Goal: Task Accomplishment & Management: Use online tool/utility

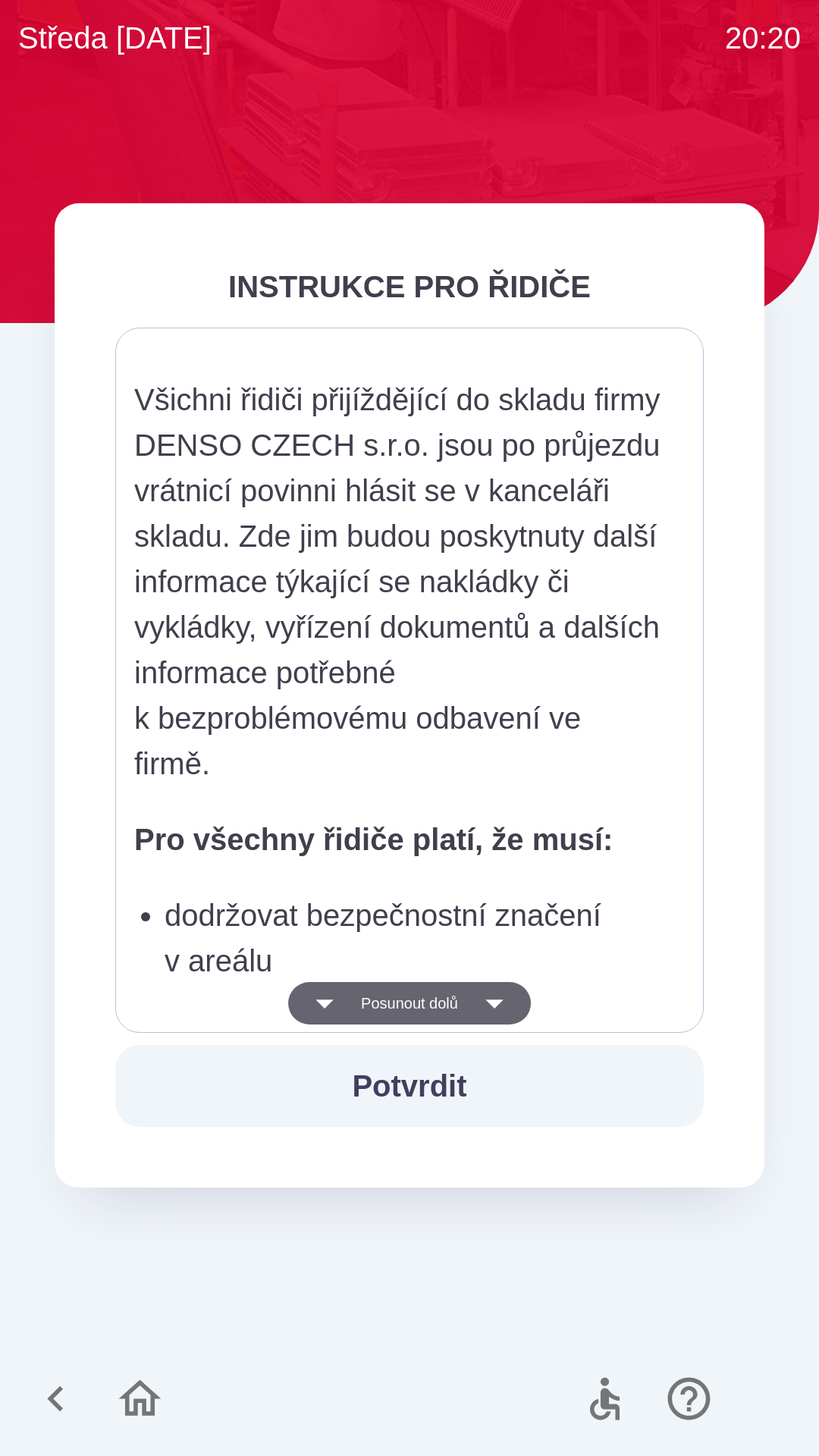
click at [127, 1405] on icon "button" at bounding box center [140, 1398] width 42 height 37
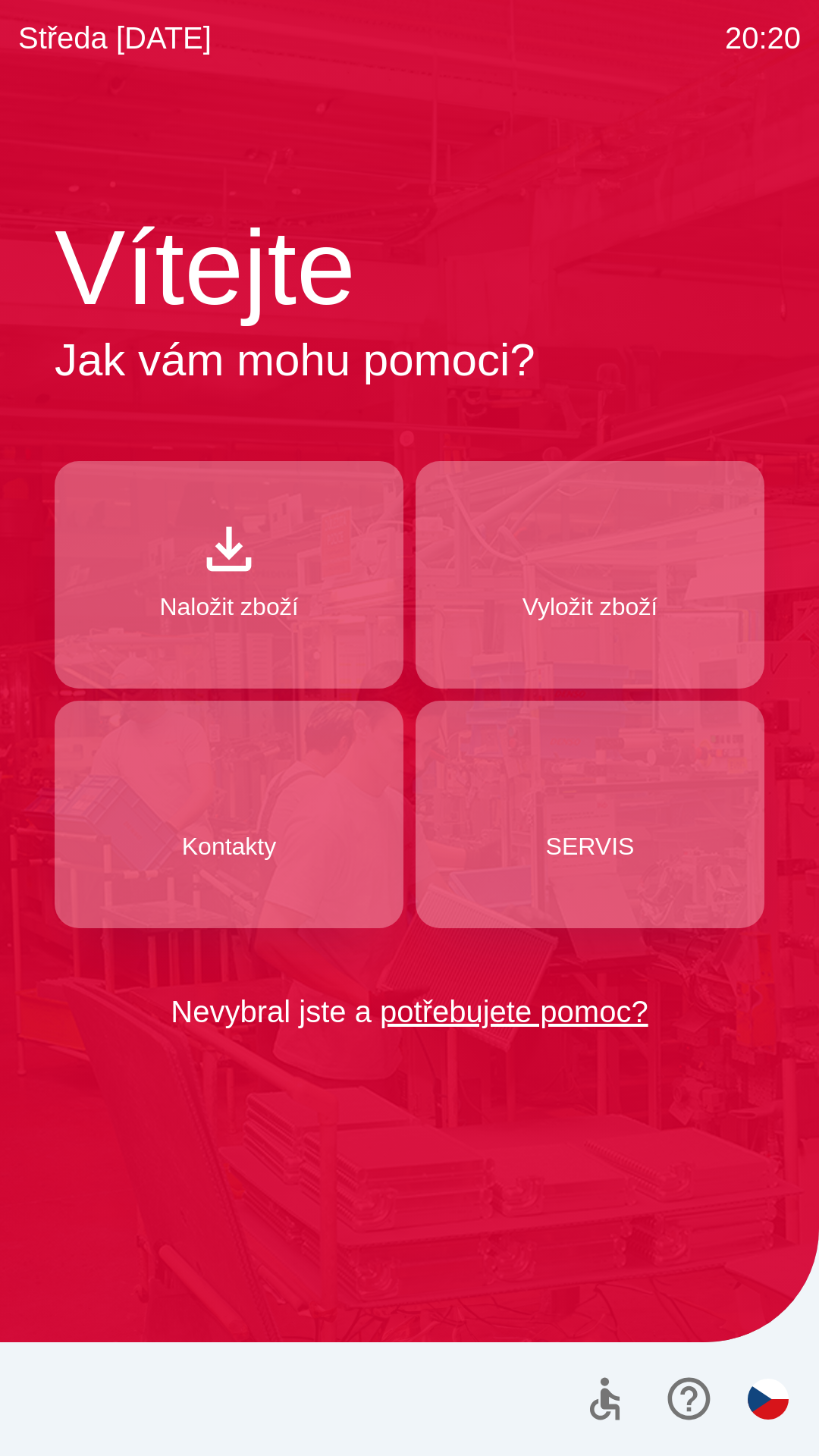
click at [758, 1407] on img "button" at bounding box center [767, 1398] width 41 height 41
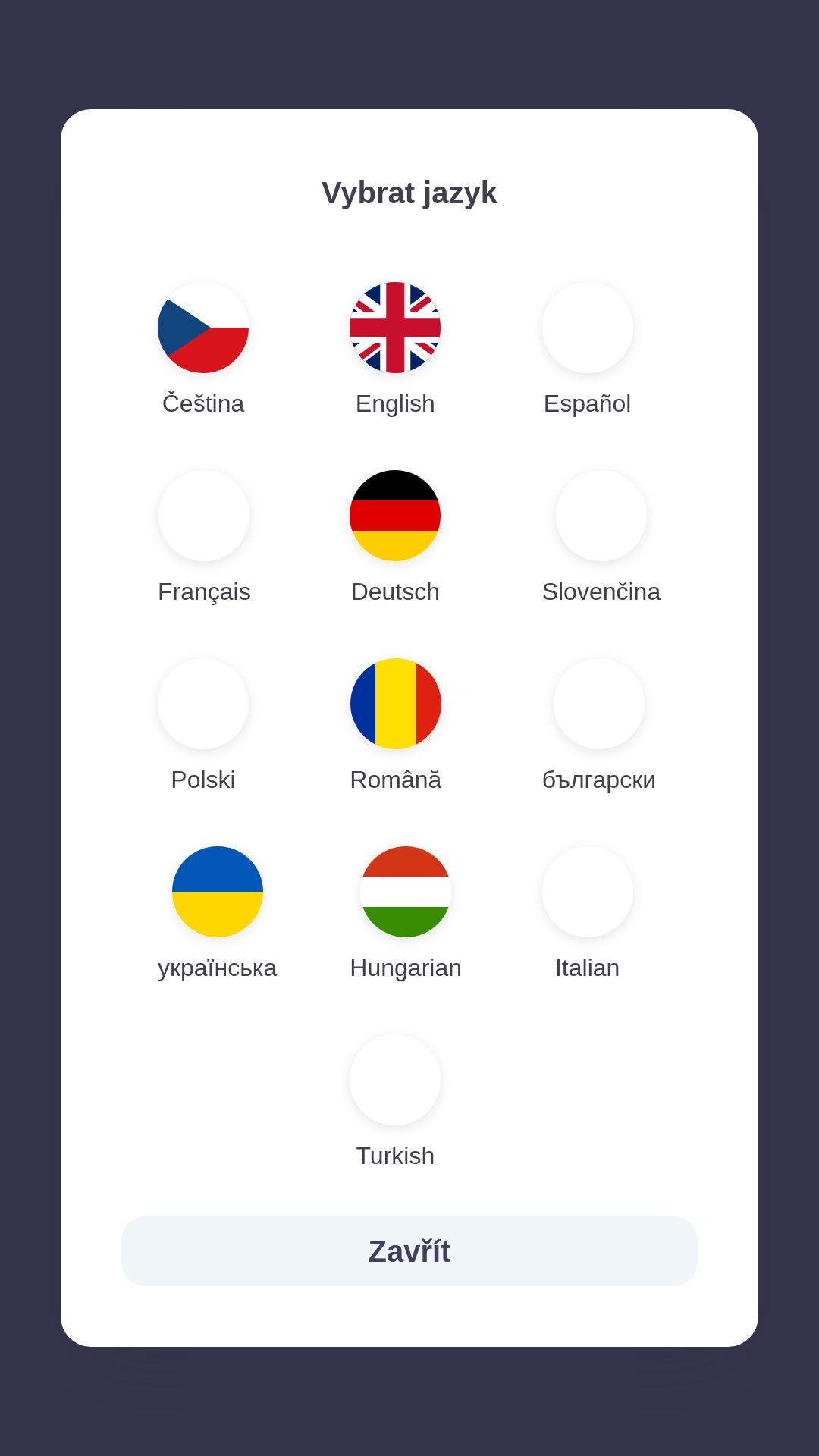
click at [412, 896] on img "button" at bounding box center [405, 892] width 91 height 91
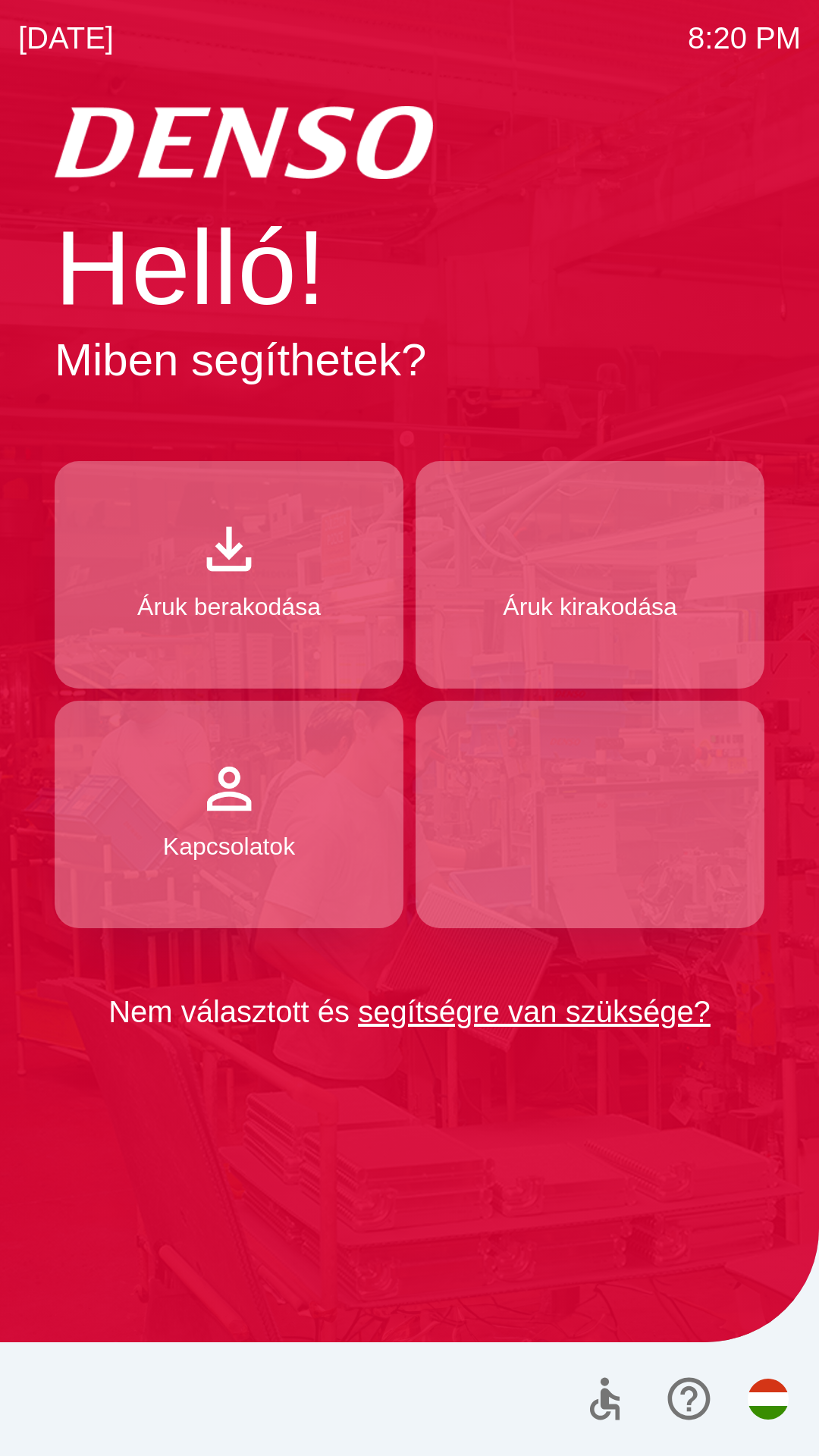
click at [232, 583] on button "Áruk berakodása" at bounding box center [229, 574] width 349 height 228
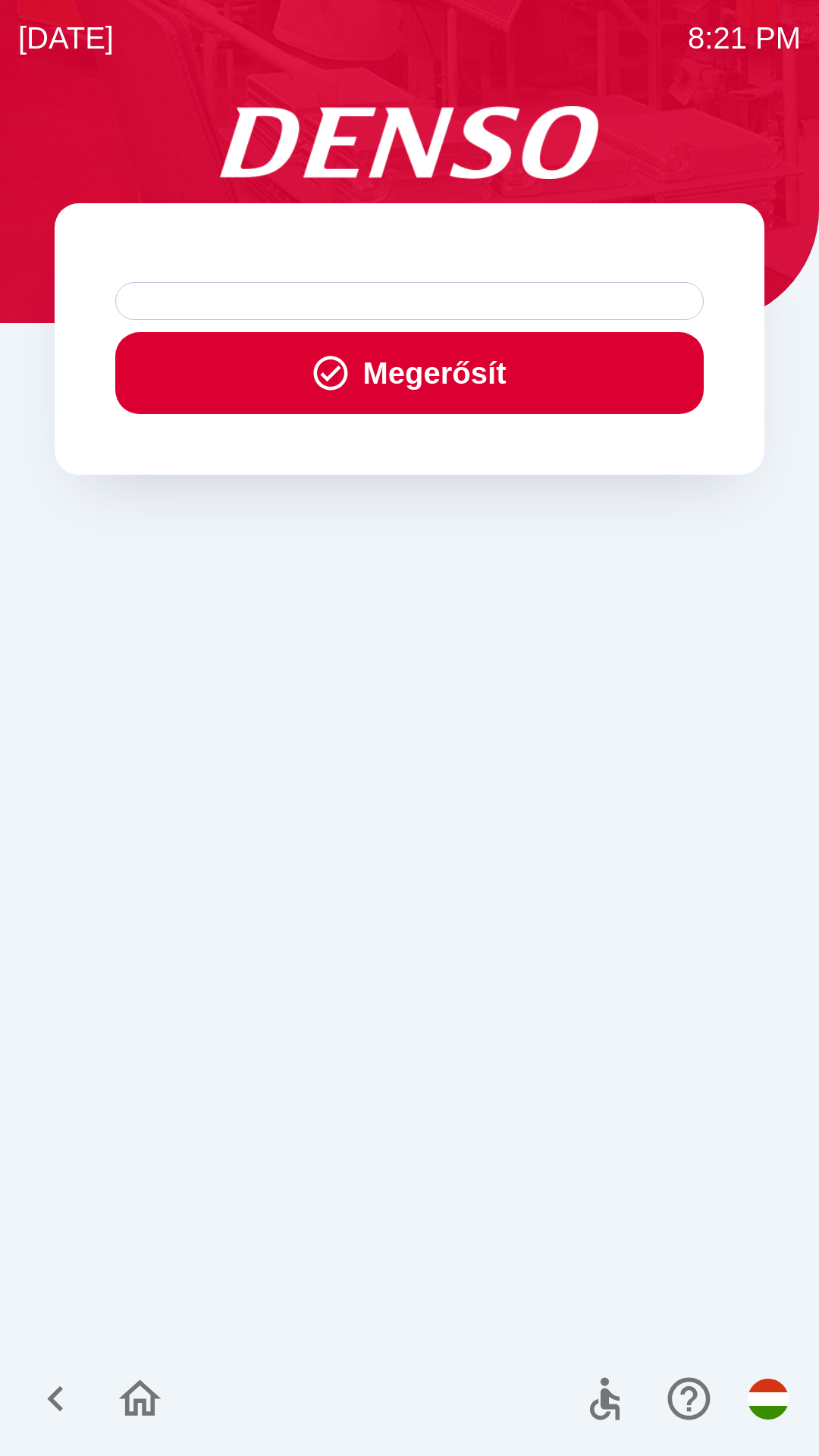
click at [415, 378] on button "Megerősít" at bounding box center [409, 373] width 588 height 82
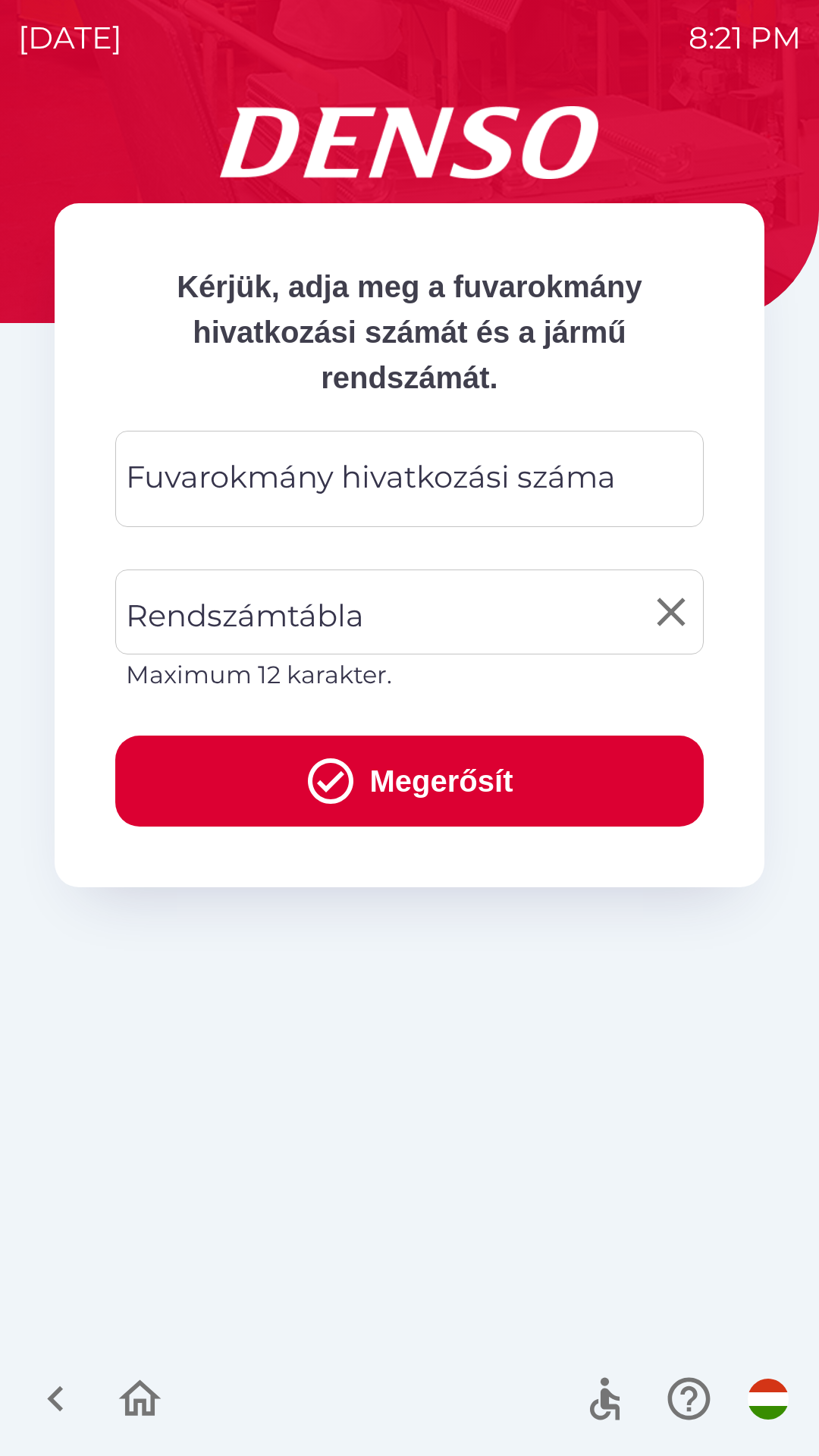
click at [367, 626] on input "Rendszámtábla" at bounding box center [398, 613] width 552 height 72
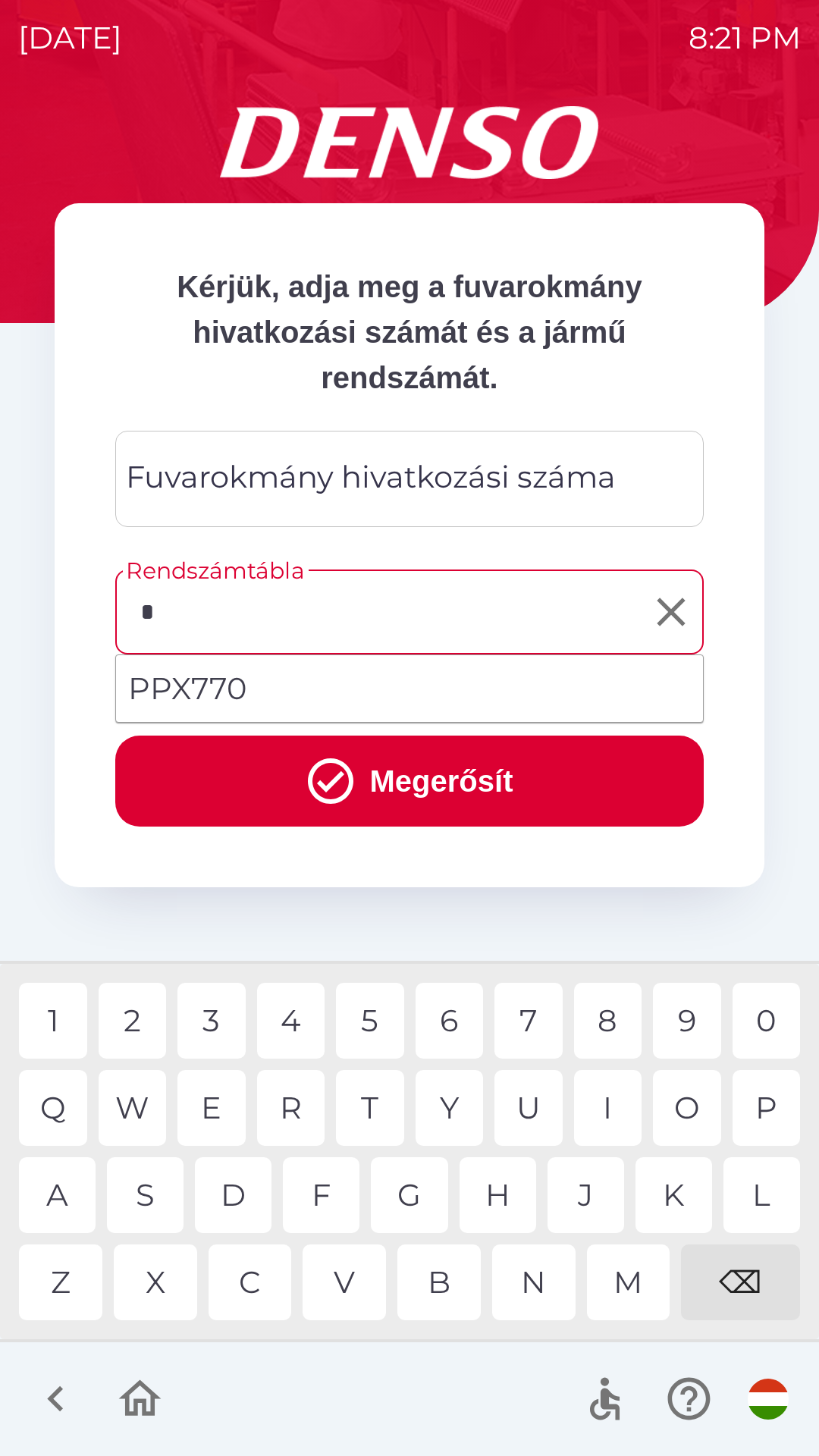
click at [762, 1113] on div "P" at bounding box center [767, 1108] width 68 height 76
click at [248, 698] on li "PPX770" at bounding box center [409, 689] width 587 height 55
type input "******"
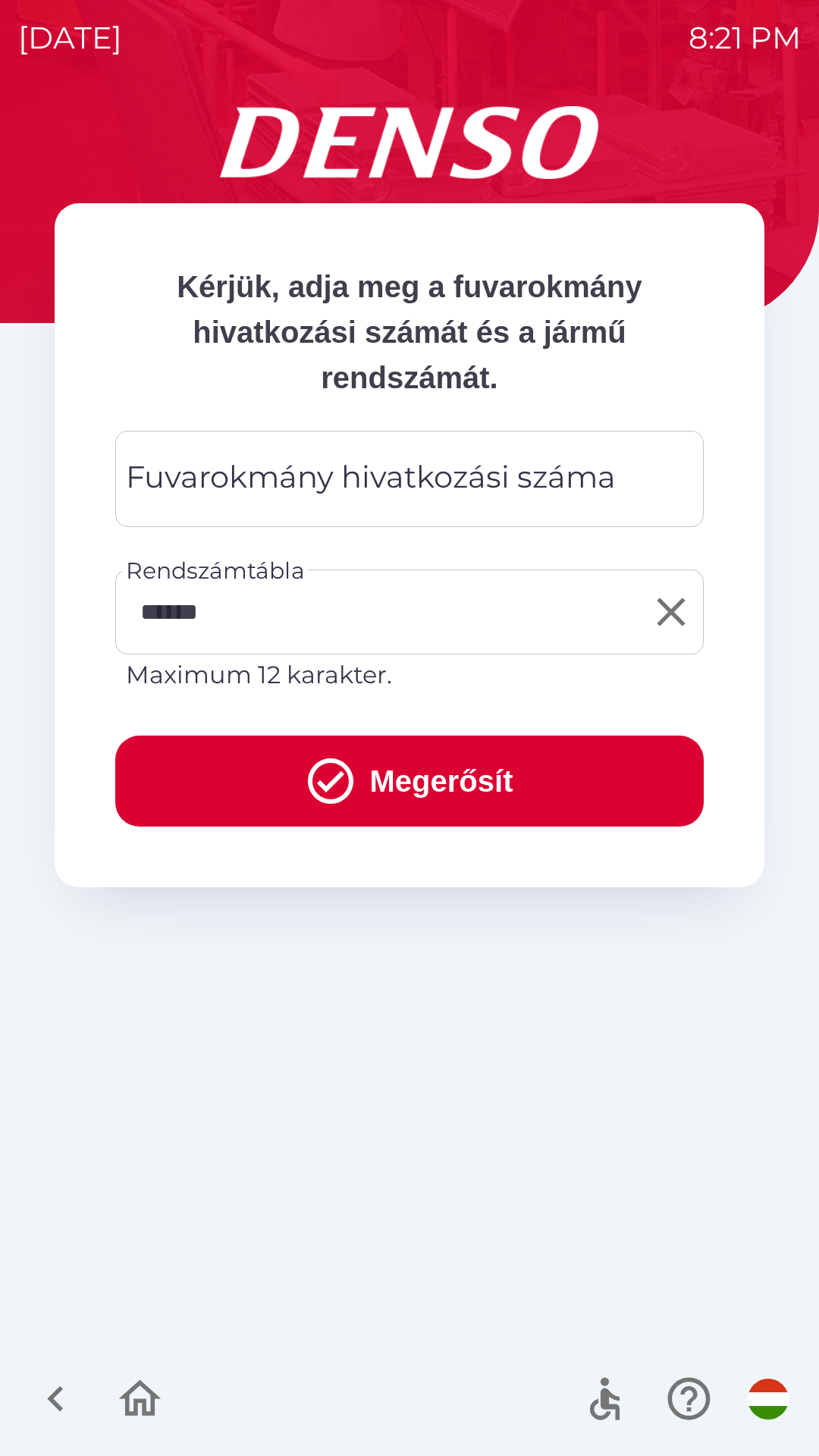
click at [449, 788] on button "Megerősít" at bounding box center [409, 781] width 588 height 91
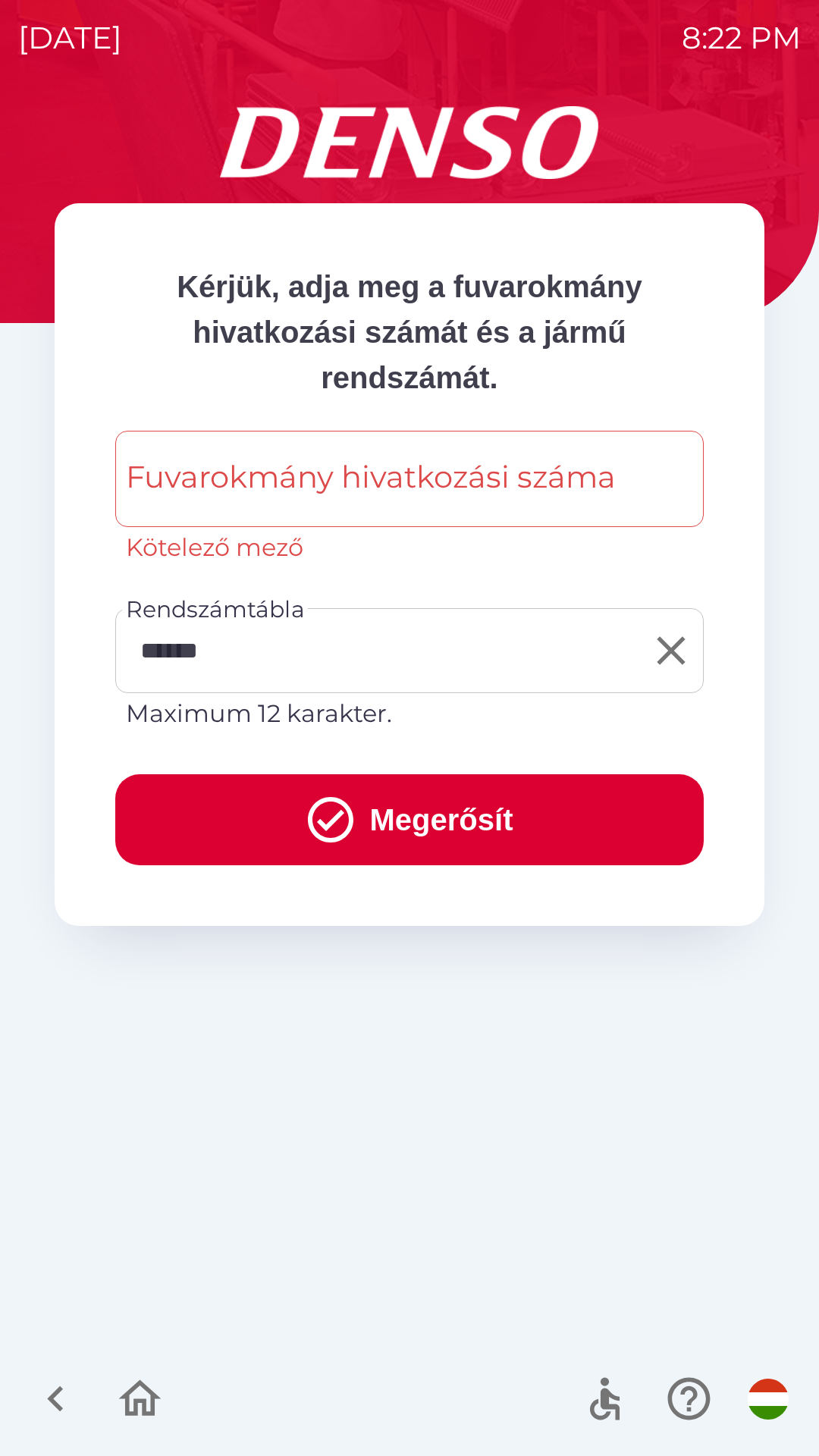
click at [432, 813] on button "Megerősít" at bounding box center [409, 819] width 588 height 91
click at [454, 470] on div "Fuvarokmány hivatkozási száma Fuvarokmány hivatkozási száma Kötelező mező" at bounding box center [409, 498] width 588 height 135
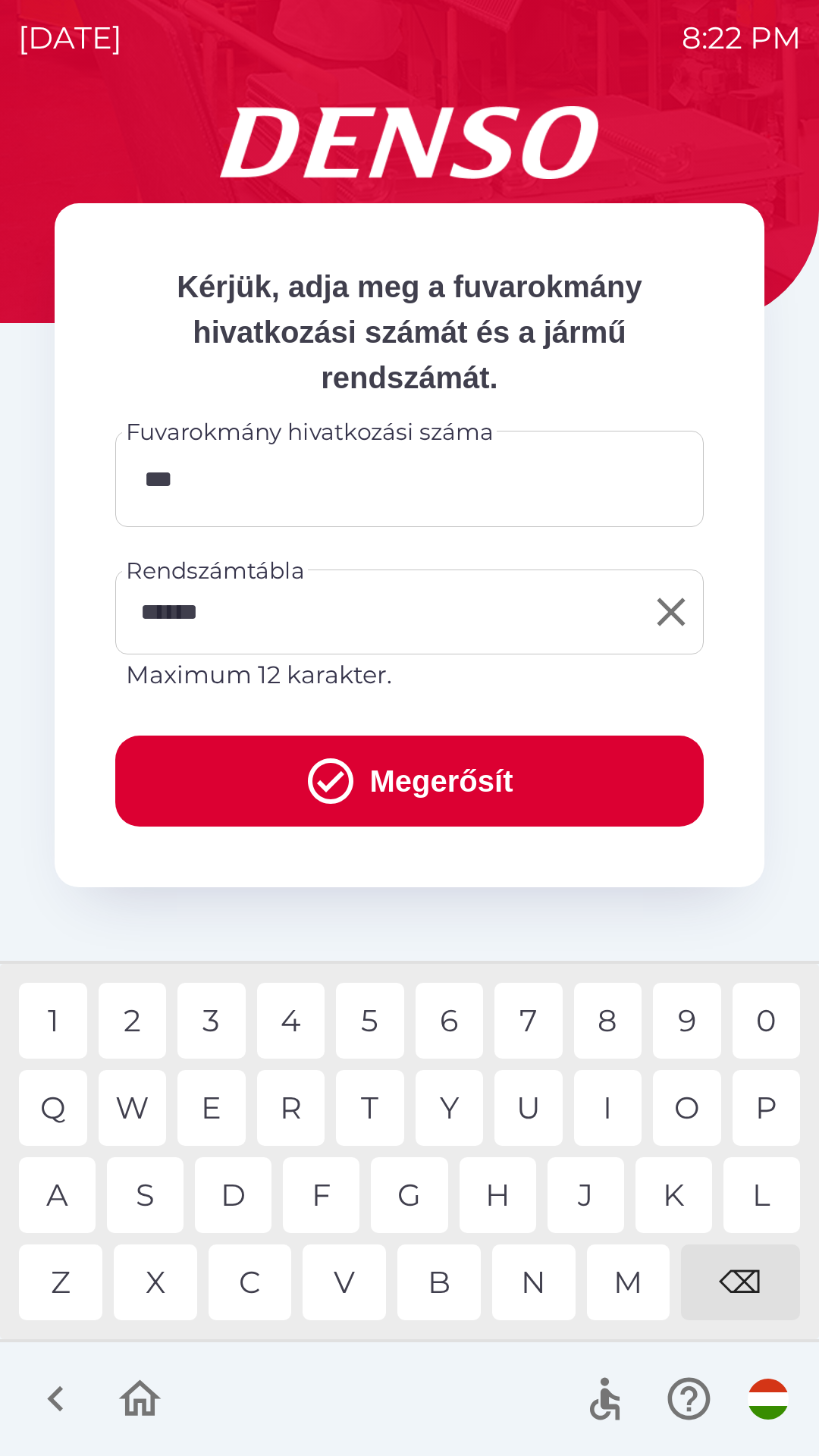
click at [528, 1283] on div "N" at bounding box center [534, 1282] width 83 height 76
type input "*****"
click at [452, 1400] on div at bounding box center [409, 1399] width 819 height 113
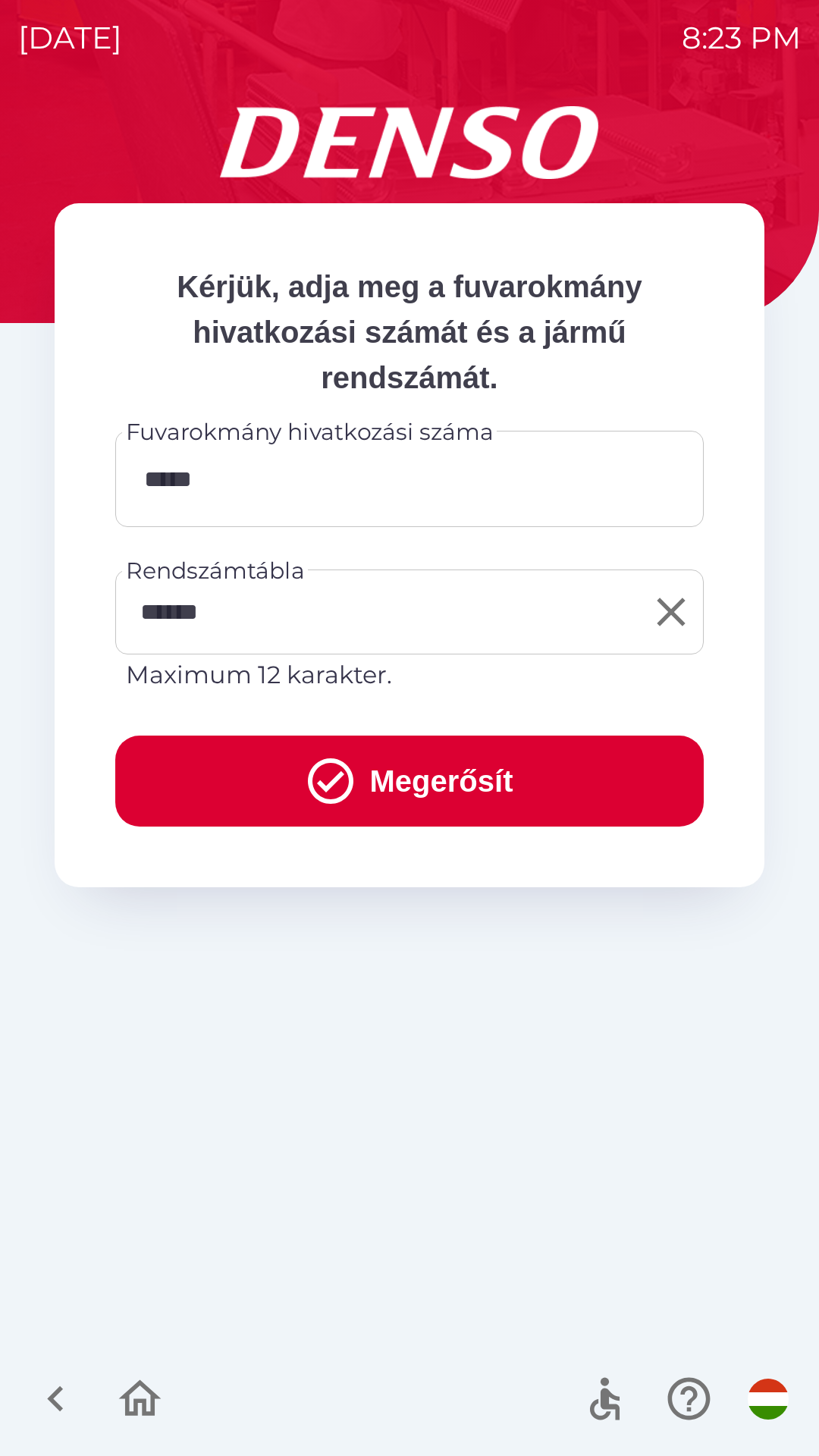
click at [457, 767] on button "Megerősít" at bounding box center [409, 781] width 588 height 91
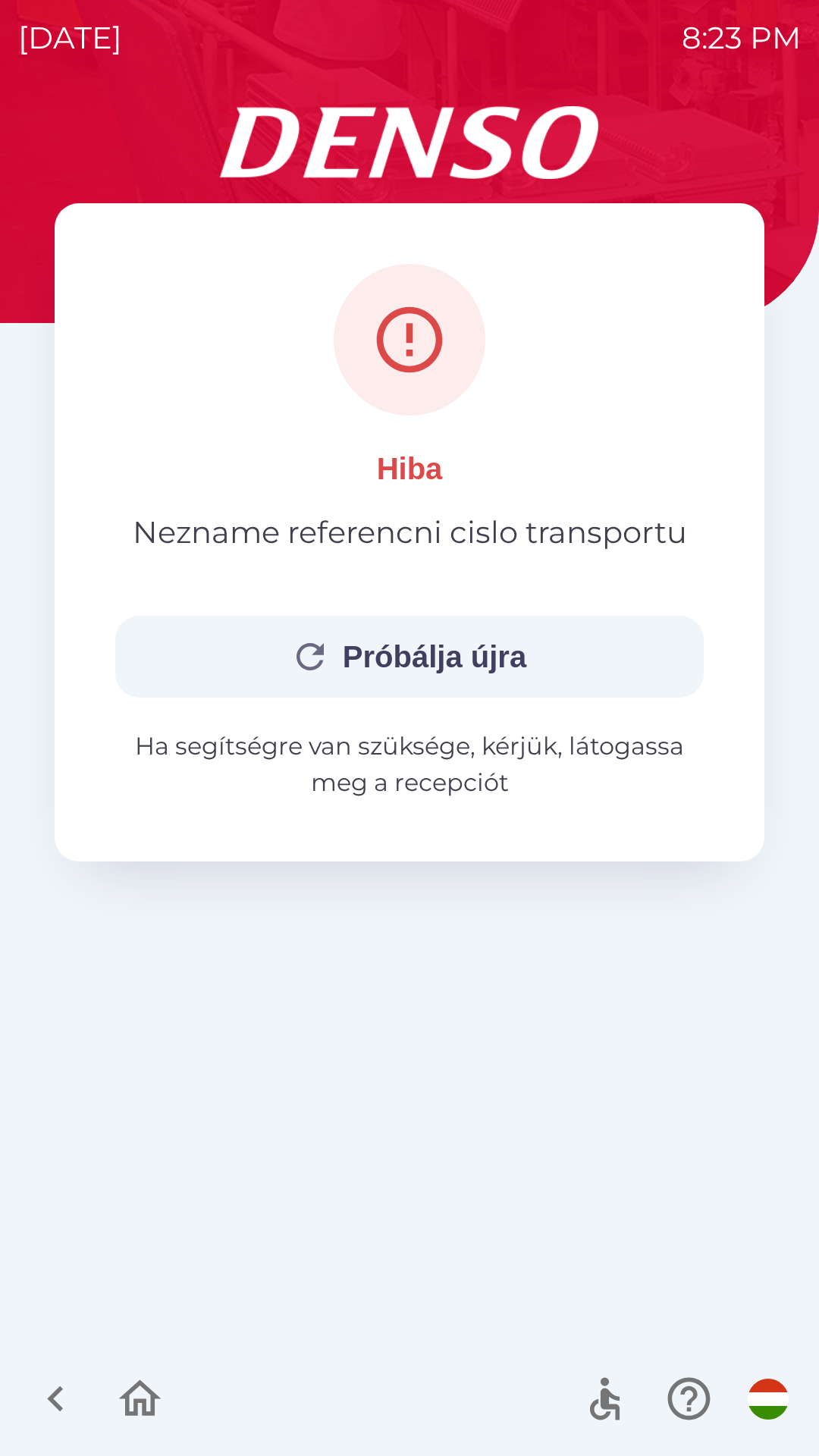
click at [469, 653] on button "Próbálja újra" at bounding box center [409, 657] width 588 height 82
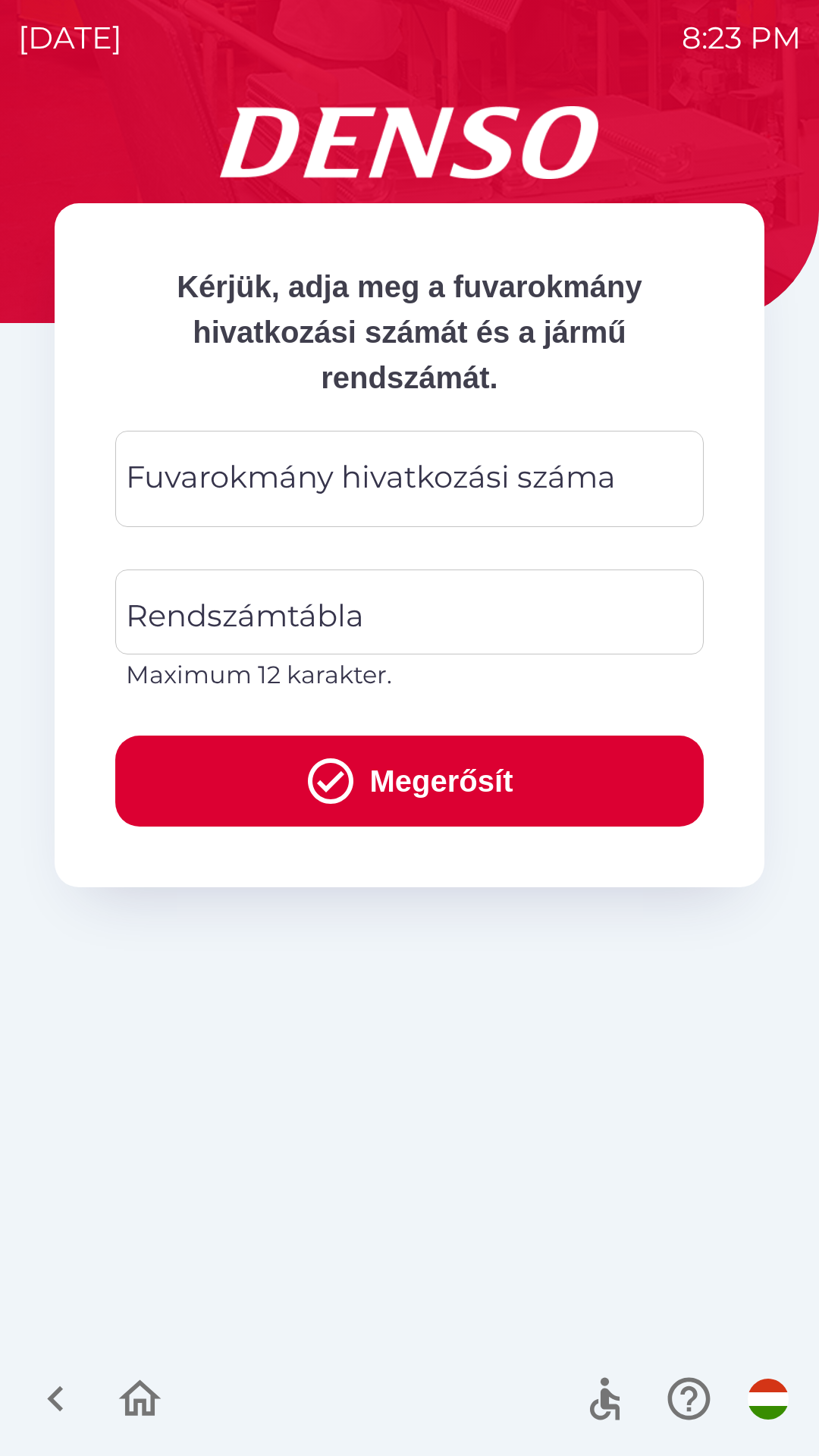
click at [351, 475] on div "Fuvarokmány hivatkozási száma Fuvarokmány hivatkozási száma" at bounding box center [409, 479] width 588 height 97
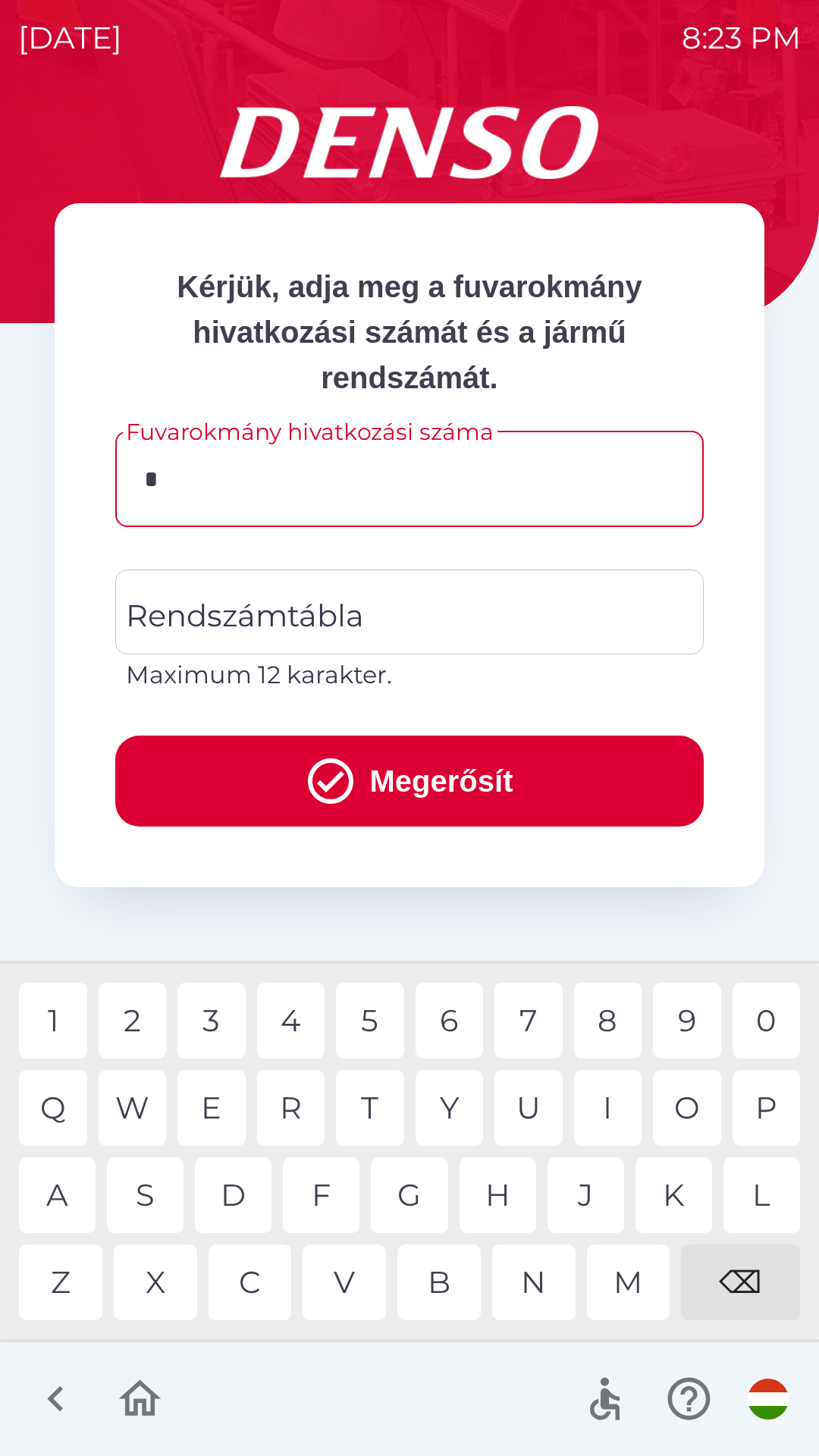
click at [246, 1281] on div "C" at bounding box center [250, 1282] width 83 height 76
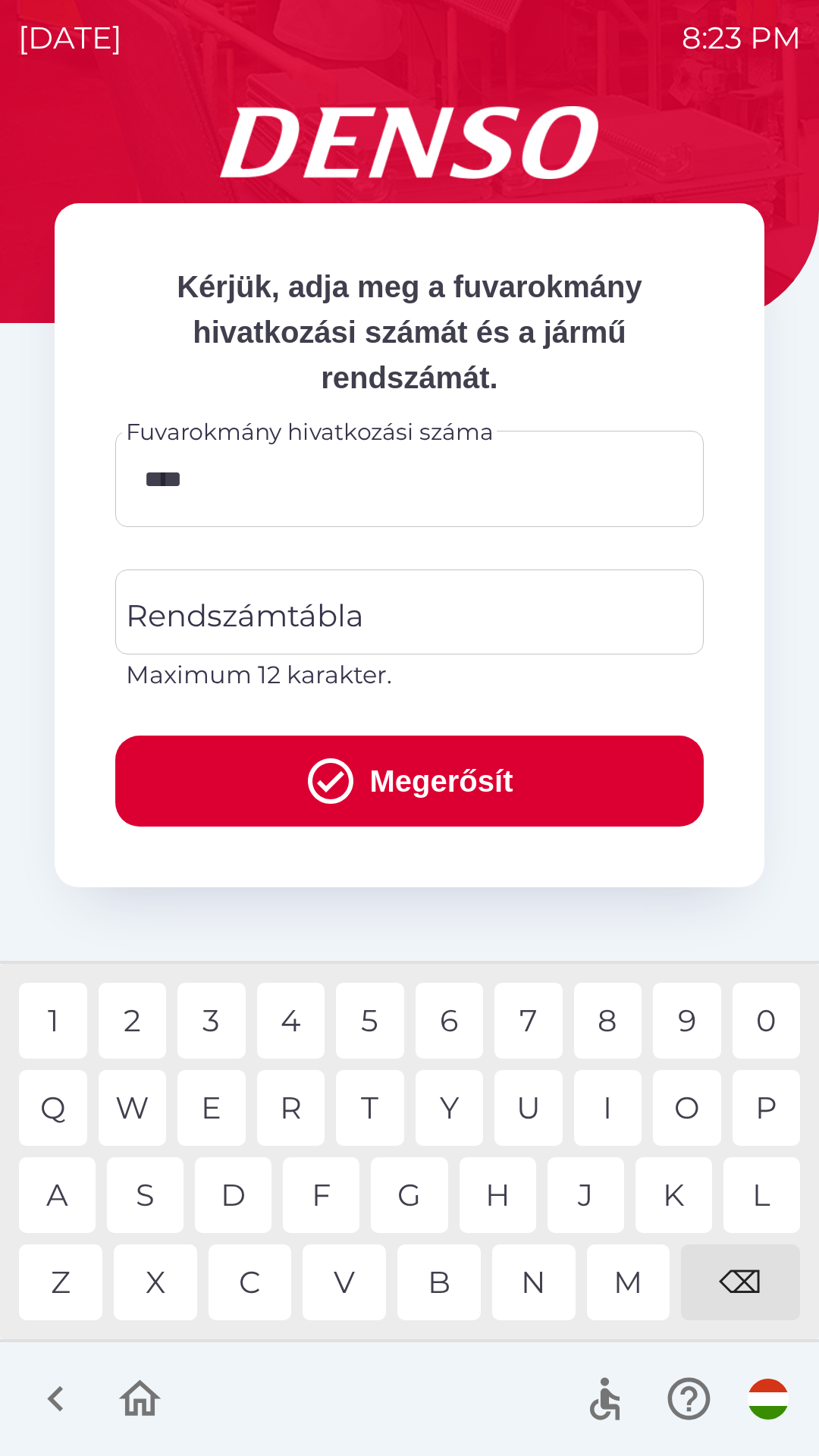
click at [761, 1028] on div "0" at bounding box center [767, 1020] width 68 height 76
click at [377, 1024] on div "5" at bounding box center [370, 1020] width 68 height 76
type input "******"
click at [443, 780] on button "Megerősít" at bounding box center [409, 781] width 588 height 91
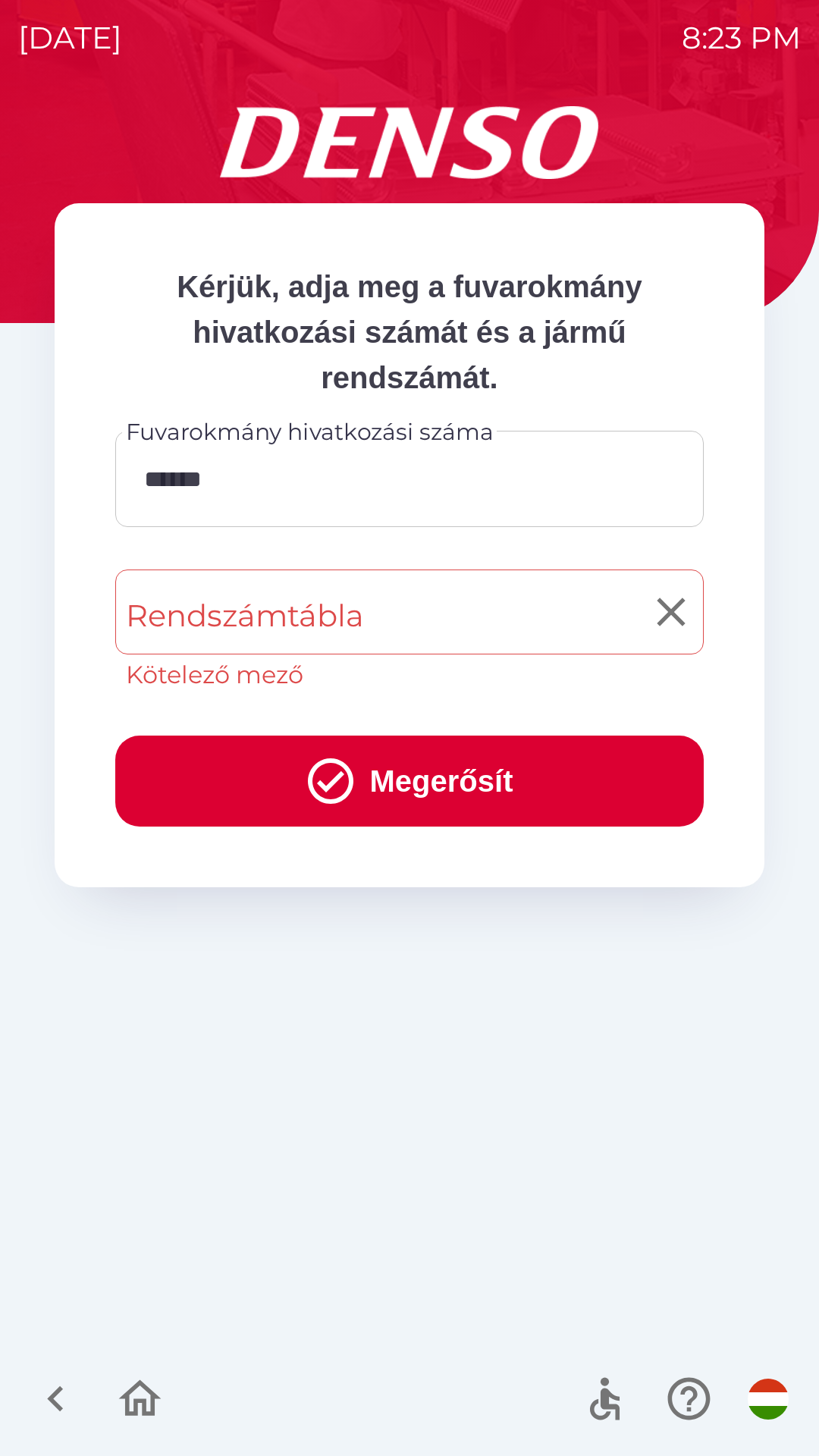
click at [372, 615] on input "Rendszámtábla" at bounding box center [398, 613] width 552 height 72
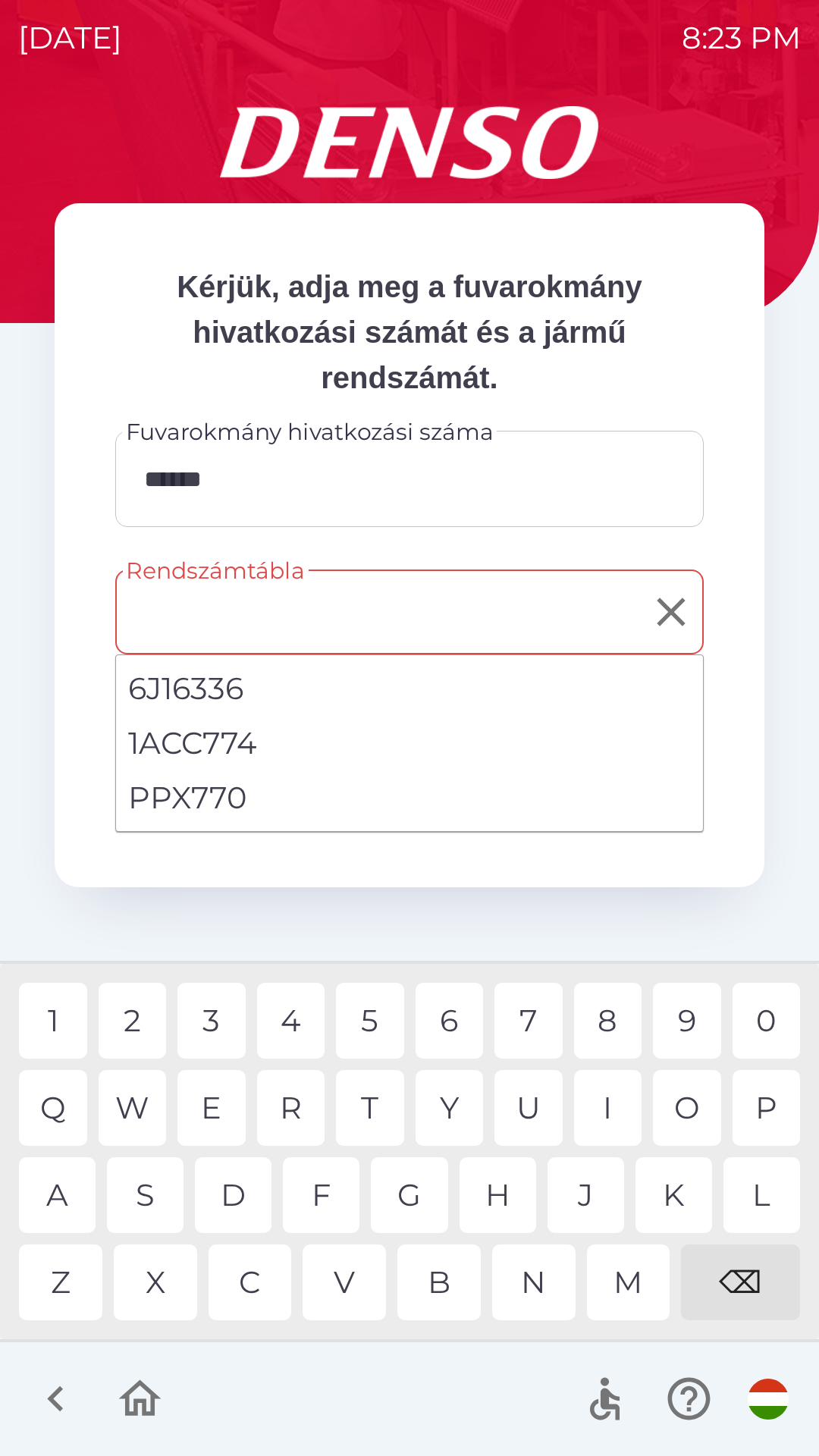
click at [215, 801] on li "PPX770" at bounding box center [409, 798] width 587 height 55
type input "******"
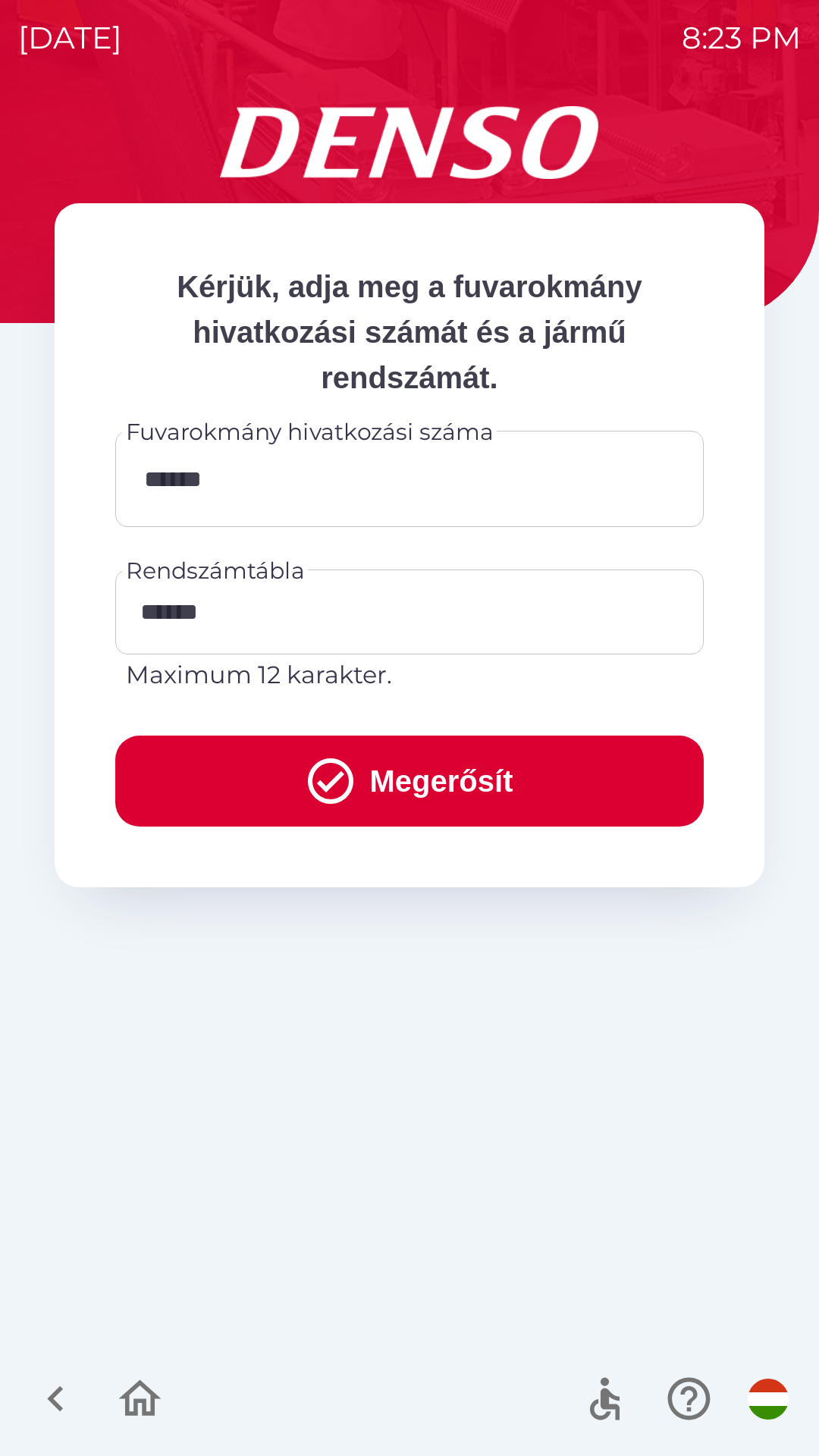
click at [477, 775] on button "Megerősít" at bounding box center [409, 781] width 588 height 91
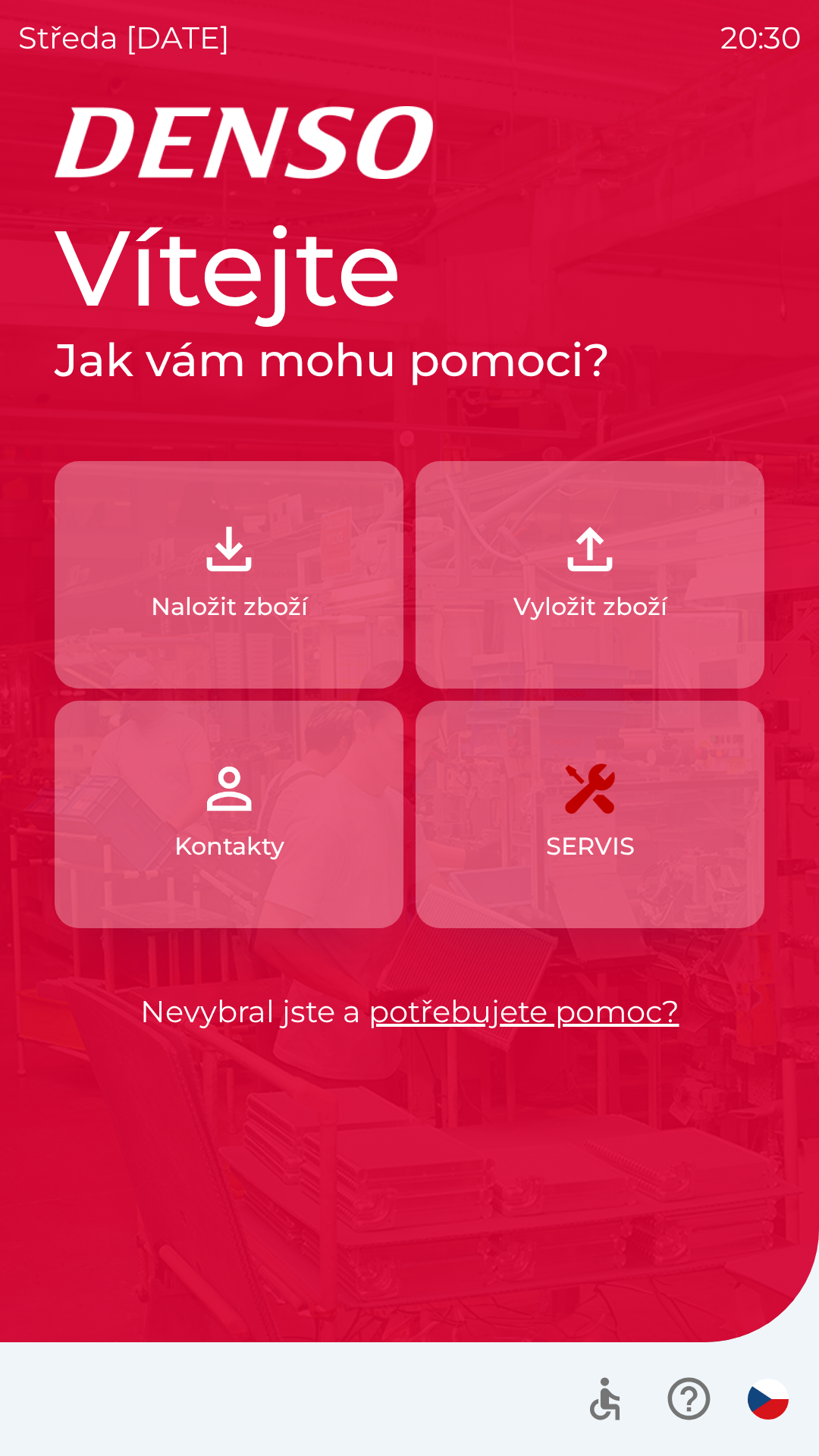
click at [602, 846] on p "SERVIS" at bounding box center [590, 847] width 88 height 37
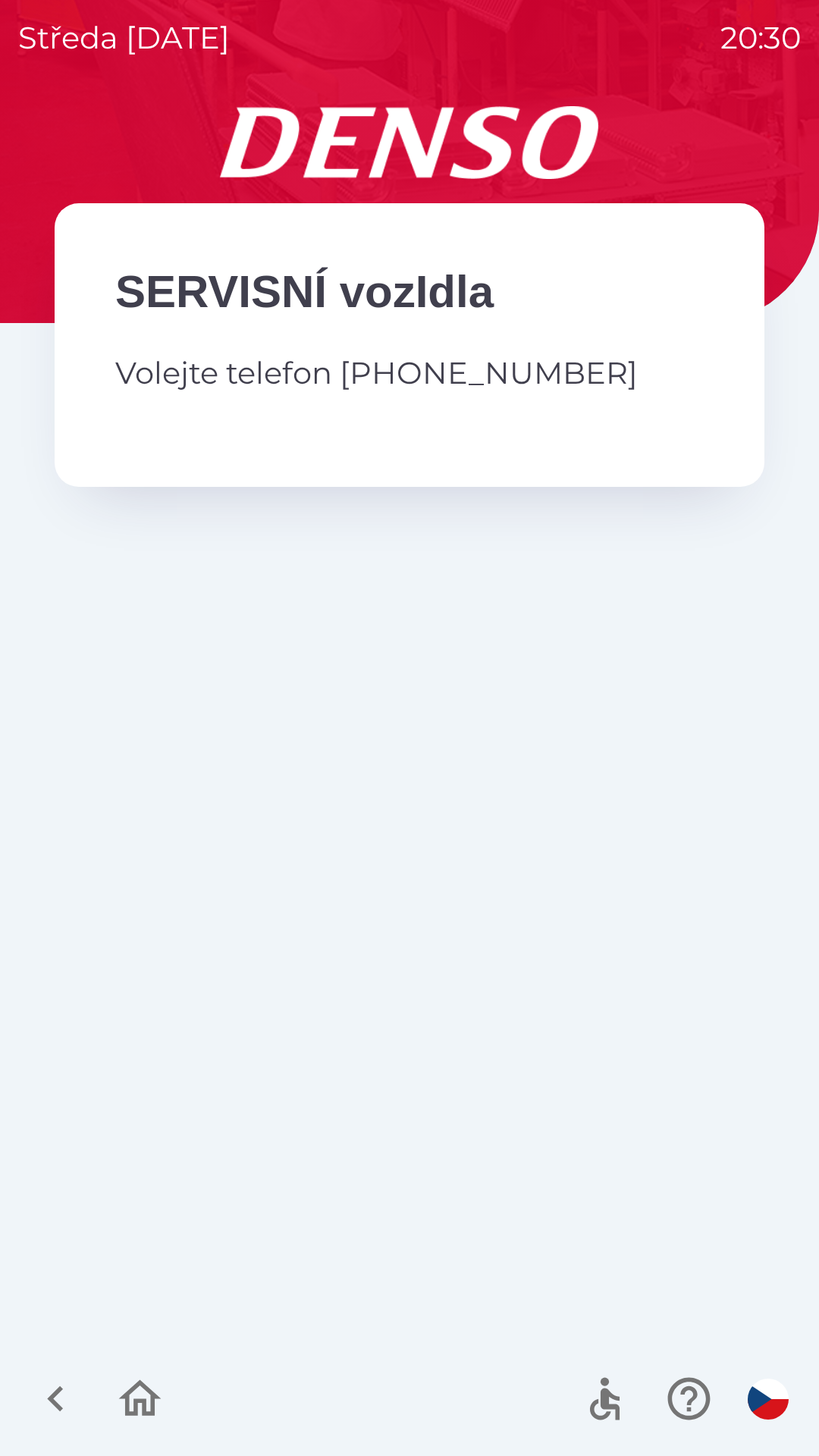
click at [502, 363] on p "Volejte telefon [PHONE_NUMBER]" at bounding box center [409, 373] width 588 height 46
click at [506, 383] on p "Volejte telefon [PHONE_NUMBER]" at bounding box center [409, 373] width 588 height 46
click at [56, 1394] on icon "button" at bounding box center [54, 1398] width 16 height 26
